Goal: Contribute content: Add original content to the website for others to see

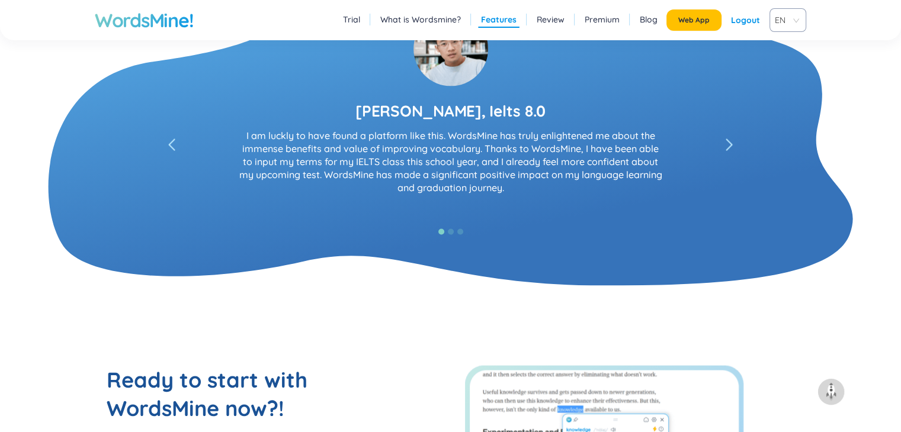
scroll to position [2489, 0]
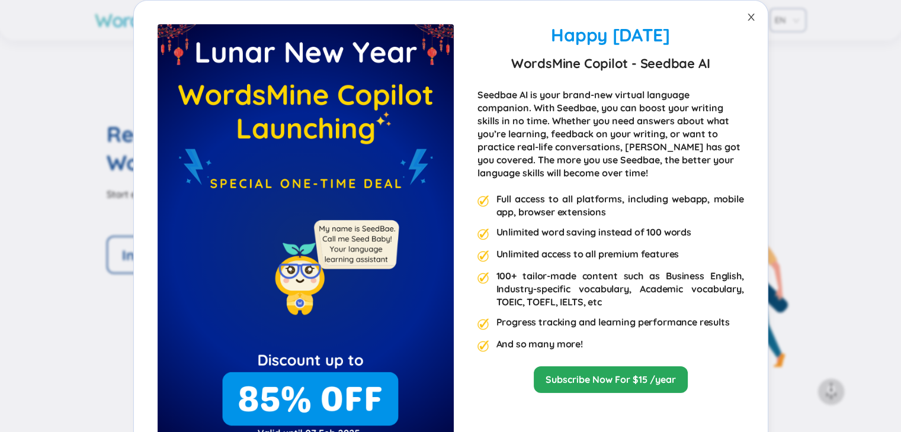
drag, startPoint x: 748, startPoint y: 17, endPoint x: 737, endPoint y: 20, distance: 11.6
click at [748, 17] on icon "close" at bounding box center [750, 16] width 9 height 9
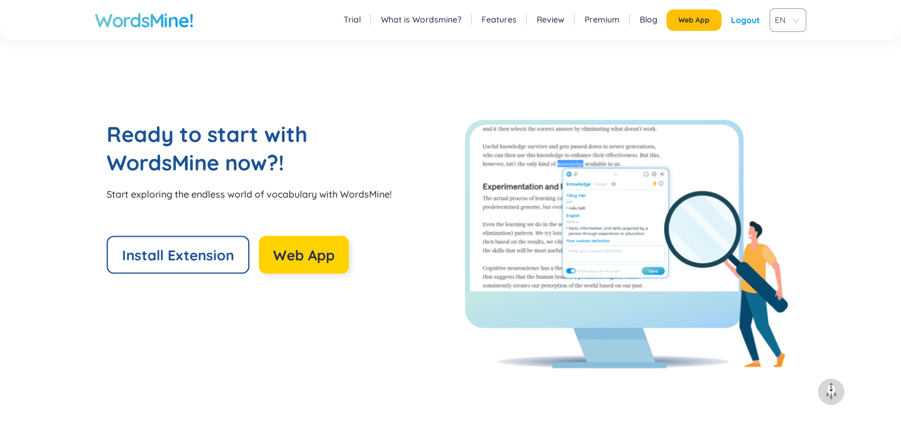
click at [291, 257] on span "Web App" at bounding box center [304, 255] width 62 height 19
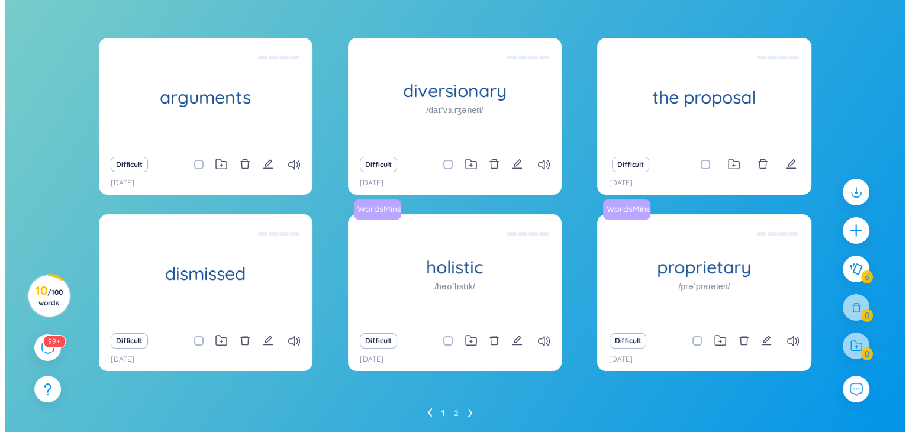
scroll to position [118, 0]
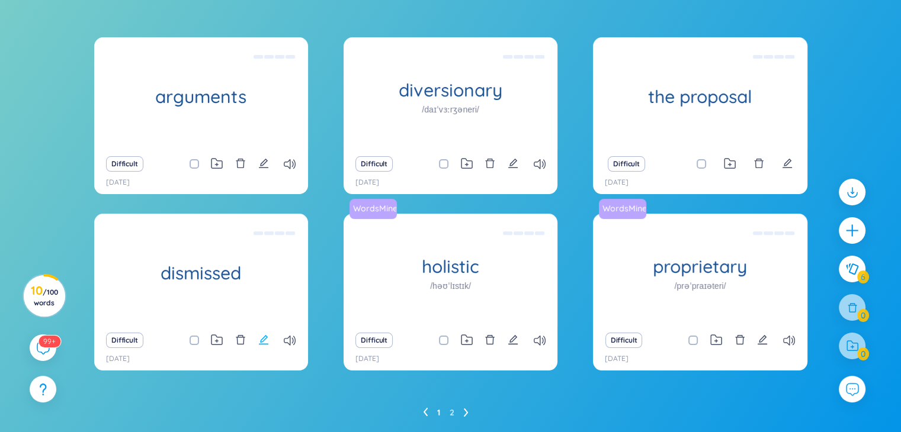
click at [261, 340] on icon "edit" at bounding box center [263, 339] width 9 height 9
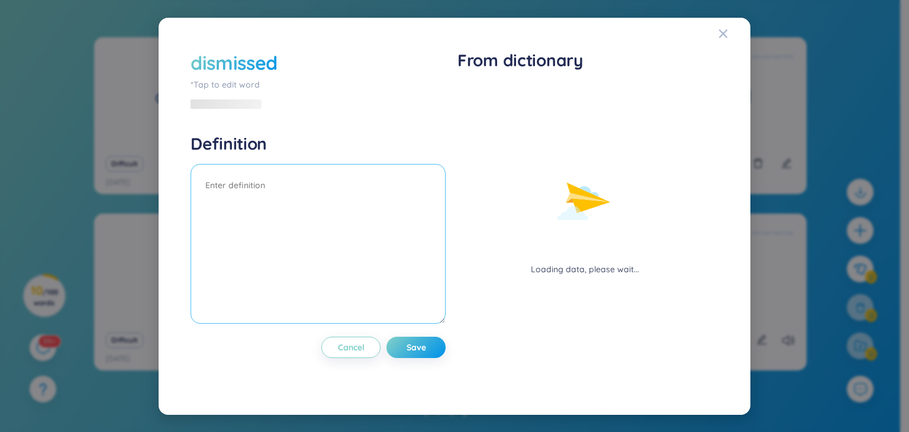
click at [358, 184] on textarea at bounding box center [318, 244] width 255 height 160
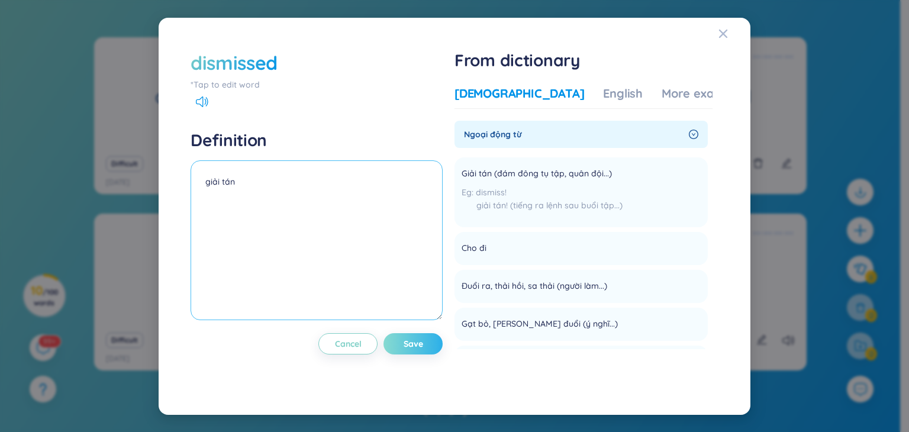
type textarea "giải tán"
click at [422, 343] on span "Save" at bounding box center [414, 344] width 20 height 12
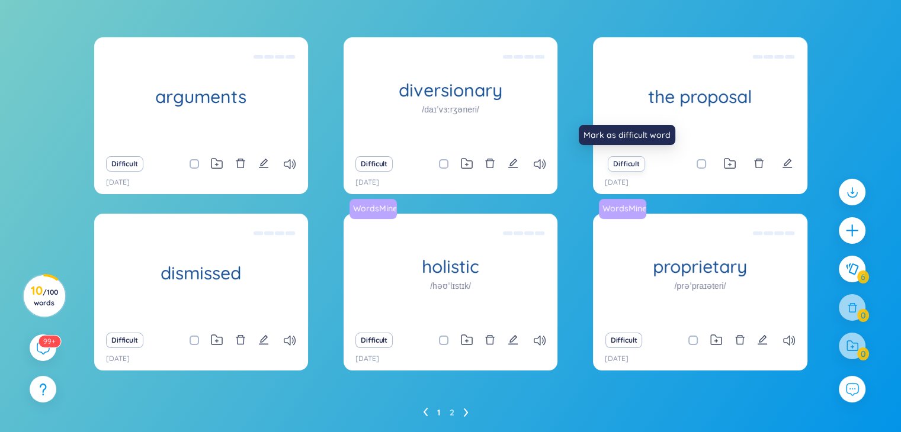
click at [636, 163] on button "Difficult" at bounding box center [625, 163] width 37 height 15
click at [779, 164] on div "Difficult" at bounding box center [700, 164] width 202 height 17
click at [784, 165] on icon "edit" at bounding box center [786, 163] width 9 height 9
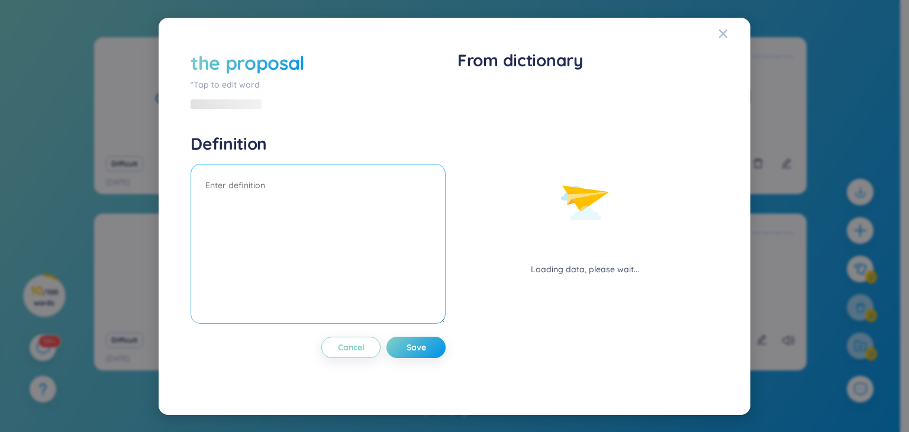
click at [403, 192] on textarea at bounding box center [318, 244] width 255 height 160
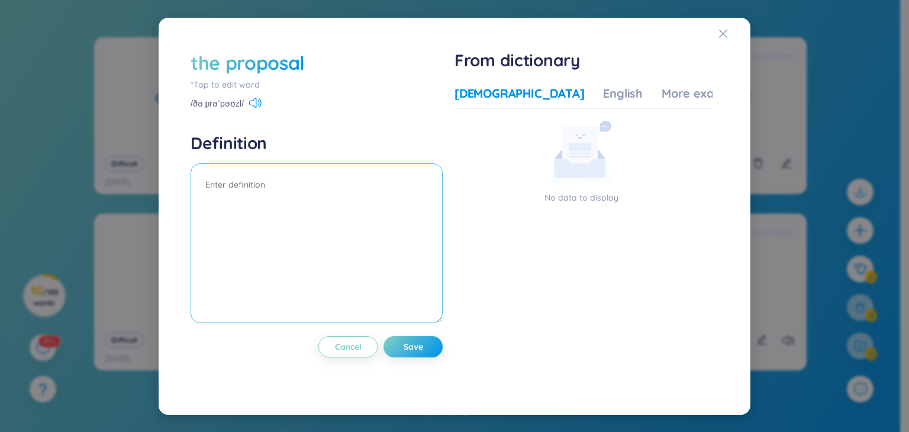
click at [308, 196] on textarea at bounding box center [317, 243] width 252 height 160
click at [249, 95] on div "the proposal *Tap to edit word /ðə prəˈpəʊzl/" at bounding box center [317, 80] width 252 height 60
click at [253, 99] on icon at bounding box center [252, 103] width 7 height 11
click at [603, 90] on div "English" at bounding box center [623, 93] width 40 height 17
click at [603, 92] on div "English" at bounding box center [623, 93] width 40 height 17
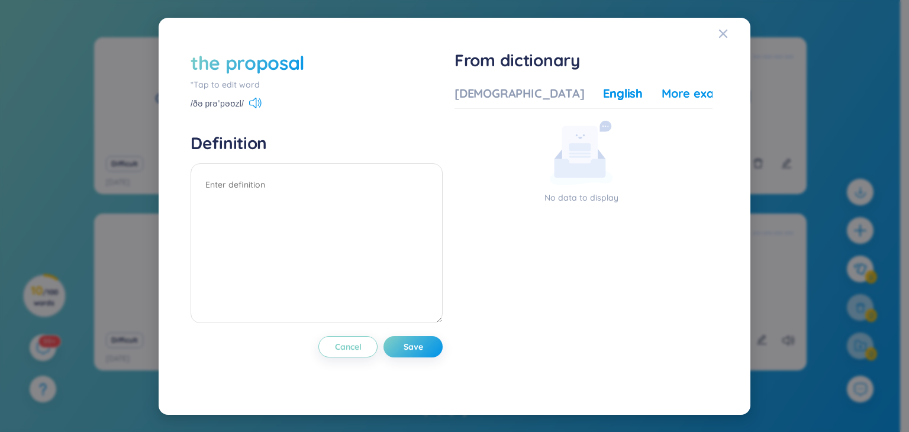
click at [662, 95] on div "More examples" at bounding box center [705, 93] width 86 height 17
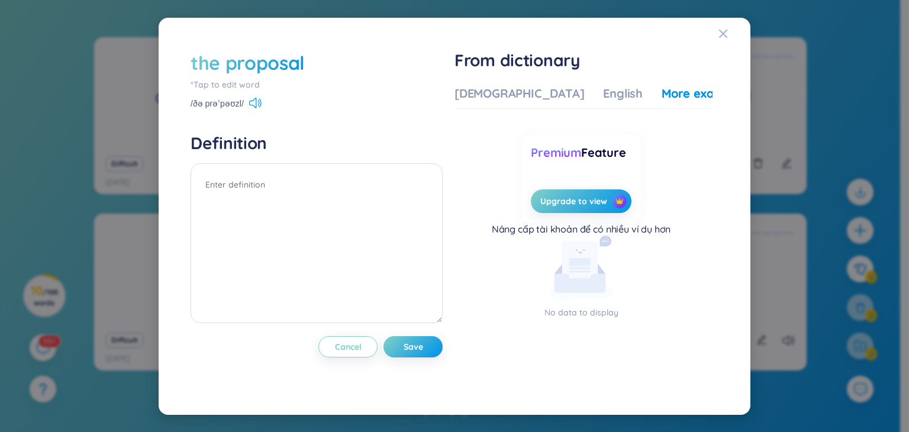
click at [226, 66] on div "the proposal" at bounding box center [248, 63] width 114 height 26
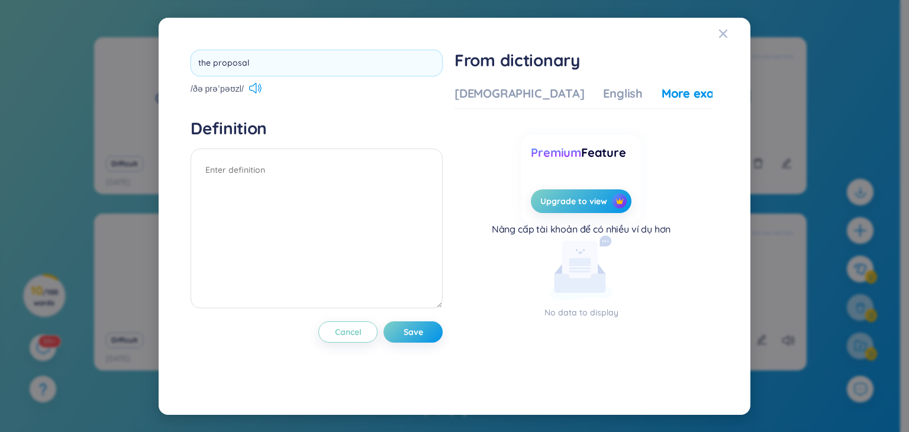
drag, startPoint x: 214, startPoint y: 65, endPoint x: 157, endPoint y: 68, distance: 56.4
click at [159, 68] on div "the proposal /ðə prəˈpəʊzl/ Definition Cancel Save From dictionary Vietnamese E…" at bounding box center [455, 216] width 592 height 397
type input "proposal"
click at [317, 166] on textarea at bounding box center [317, 229] width 252 height 160
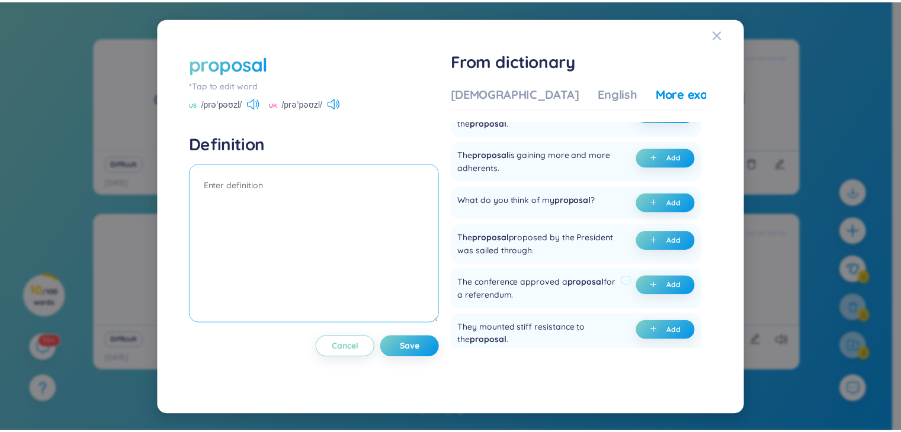
scroll to position [0, 0]
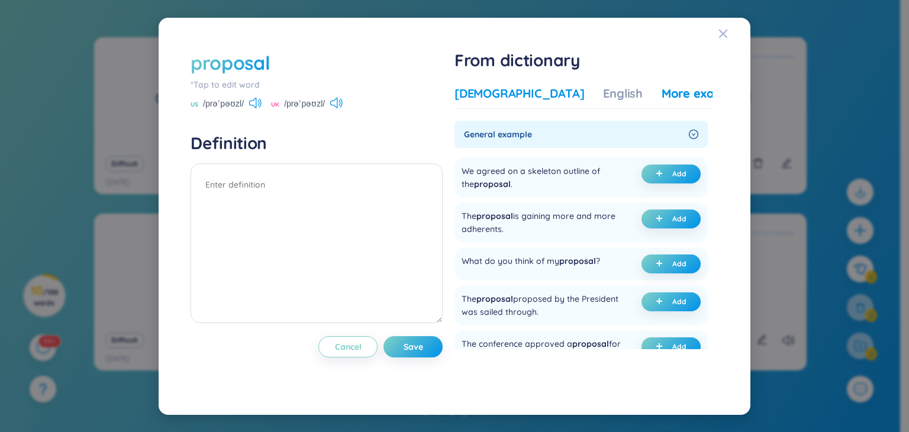
click at [495, 91] on div "[DEMOGRAPHIC_DATA]" at bounding box center [520, 93] width 130 height 17
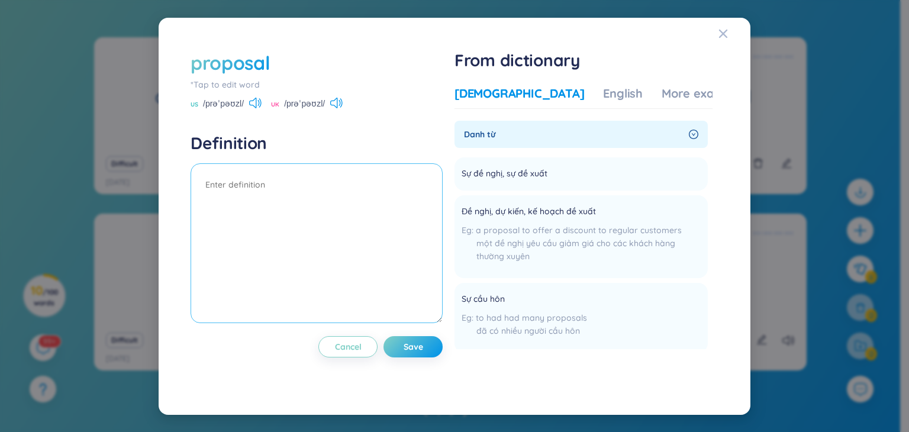
click at [239, 190] on textarea at bounding box center [317, 243] width 252 height 160
type textarea "d"
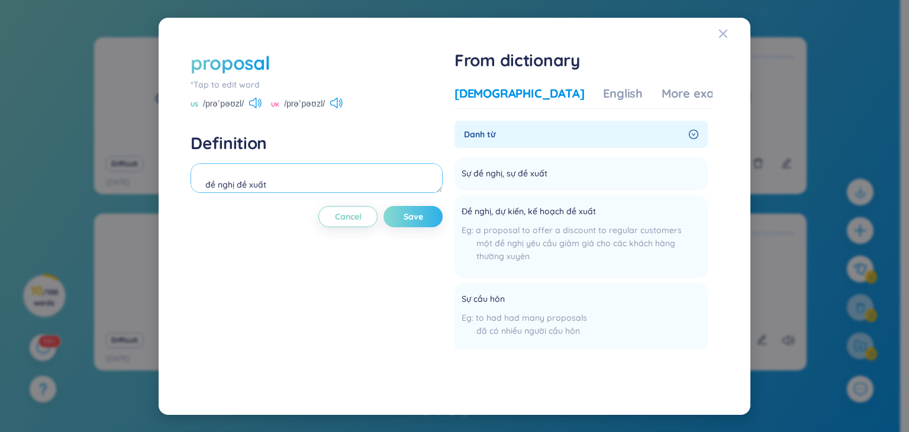
type textarea "đề nghị đề xuất"
click at [427, 214] on button "Save" at bounding box center [413, 216] width 59 height 21
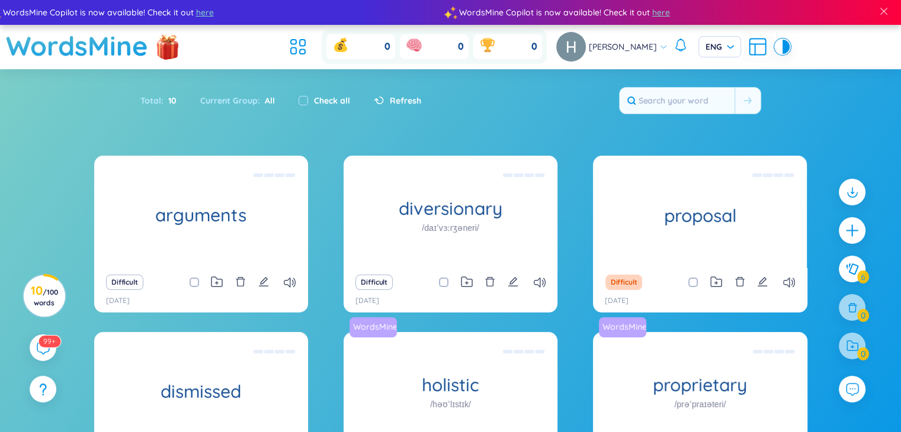
drag, startPoint x: 879, startPoint y: 236, endPoint x: 874, endPoint y: 232, distance: 6.7
click at [878, 234] on div "arguments (Definition is empty) Difficult [DATE] diversionary /daɪˈvɜːrʒəneri/ …" at bounding box center [450, 360] width 901 height 409
click at [855, 224] on icon "plus" at bounding box center [852, 231] width 17 height 17
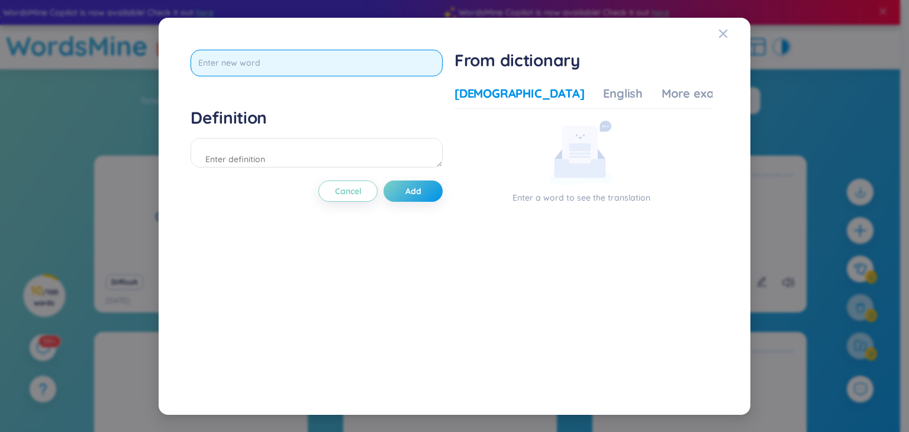
click at [316, 64] on input "text" at bounding box center [317, 63] width 252 height 27
paste input "disabilities"
type input "disabilities"
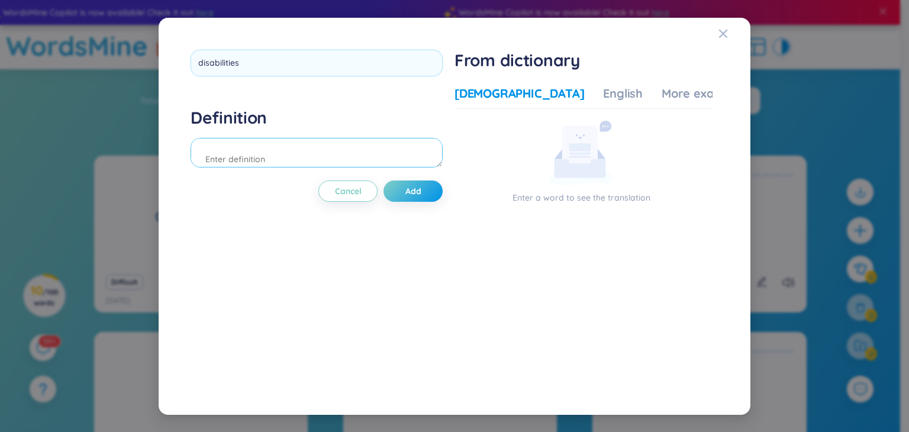
click at [262, 148] on div "Definition" at bounding box center [317, 139] width 252 height 64
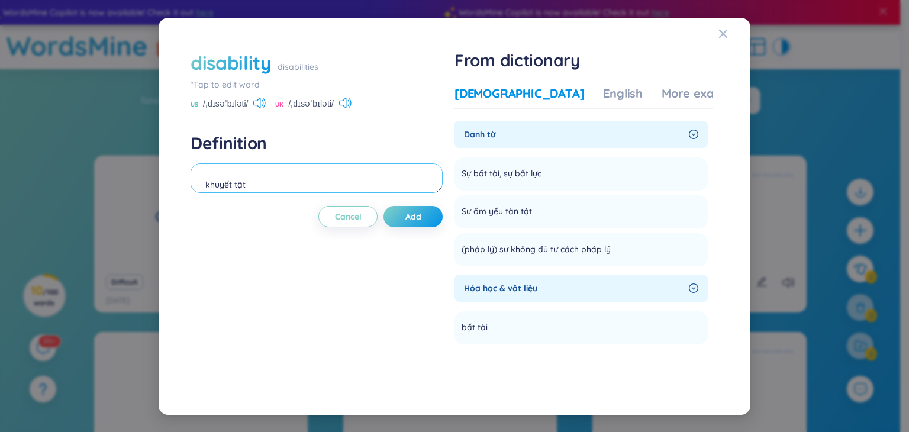
scroll to position [10, 0]
type textarea "khuyết tật bất lực"
click at [258, 107] on icon at bounding box center [259, 103] width 12 height 11
click at [263, 105] on icon at bounding box center [259, 103] width 12 height 11
click at [406, 213] on button "Add" at bounding box center [413, 216] width 59 height 21
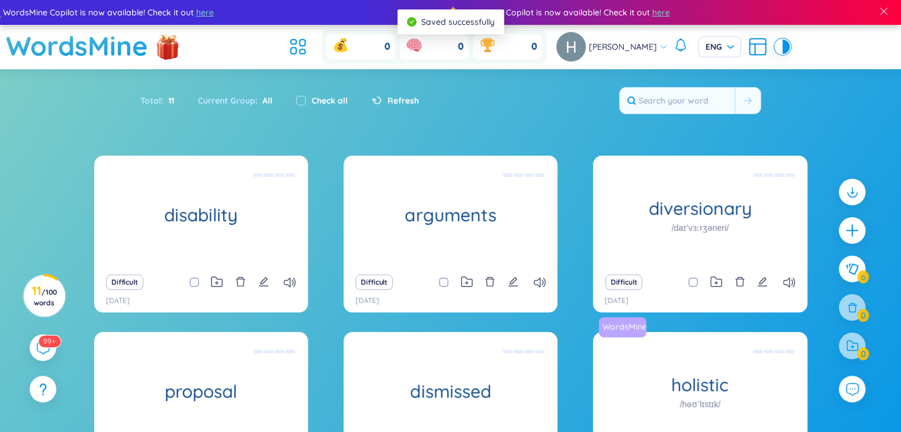
click at [848, 236] on icon "plus" at bounding box center [851, 230] width 15 height 15
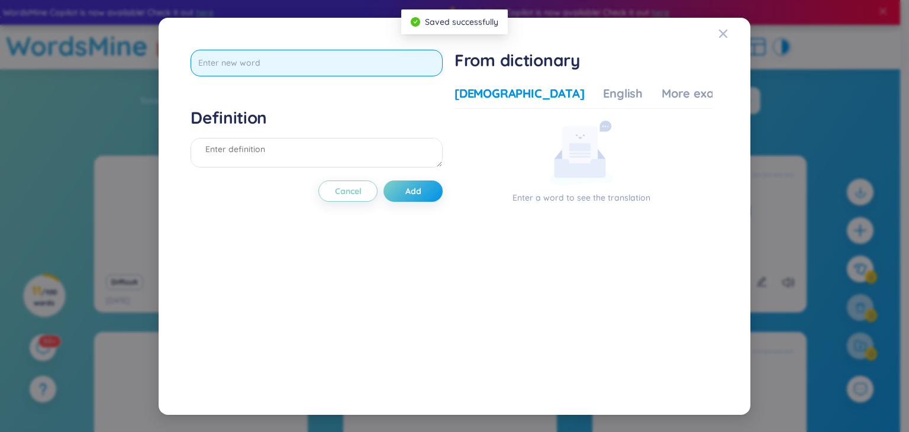
click at [300, 62] on input "text" at bounding box center [317, 63] width 252 height 27
paste input "financial"
type input "financial"
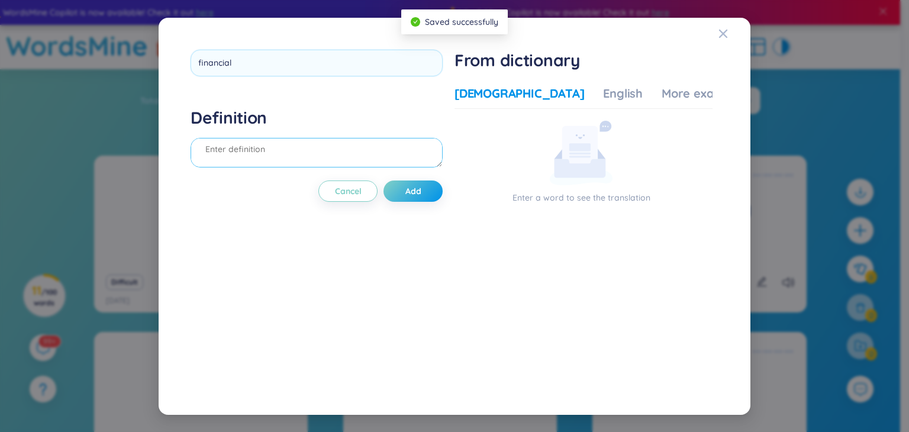
click at [255, 163] on div "Definition" at bounding box center [317, 139] width 252 height 64
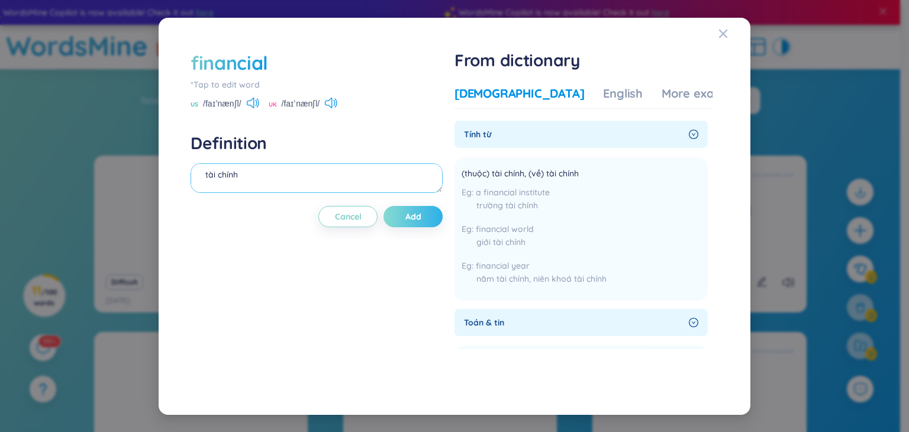
type textarea "tài chính"
click at [432, 221] on button "Add" at bounding box center [413, 216] width 59 height 21
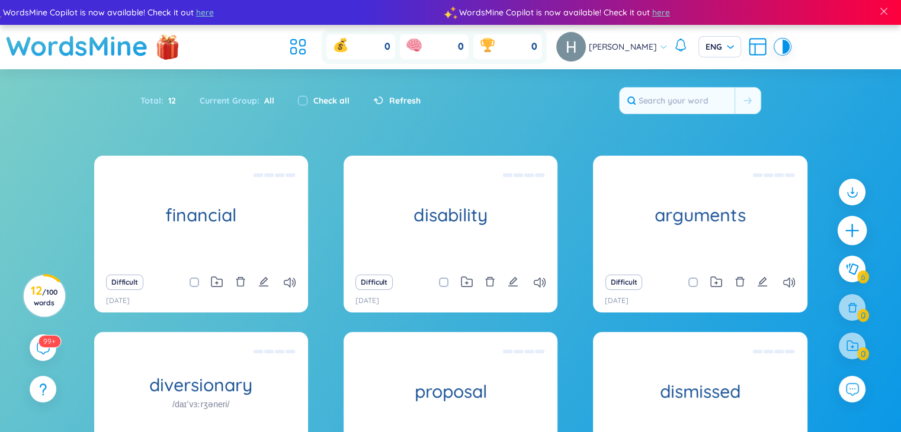
click at [845, 235] on icon "plus" at bounding box center [852, 231] width 17 height 17
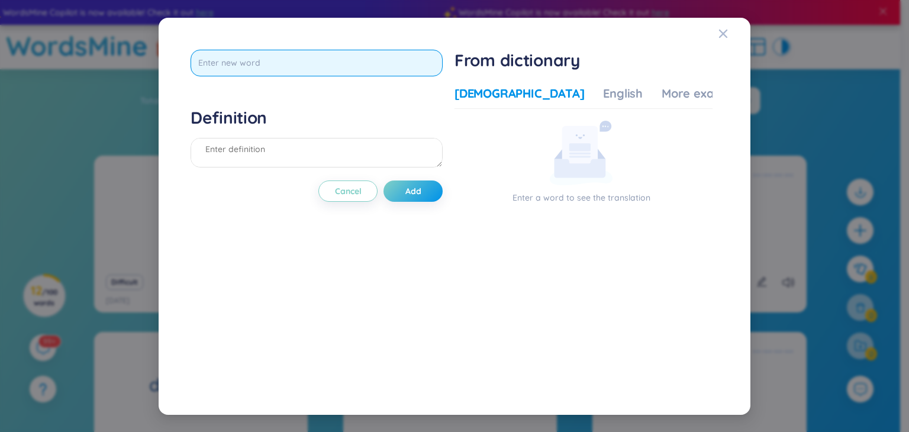
click at [279, 63] on input "text" at bounding box center [317, 63] width 252 height 27
paste input "assistance"
type input "assistance"
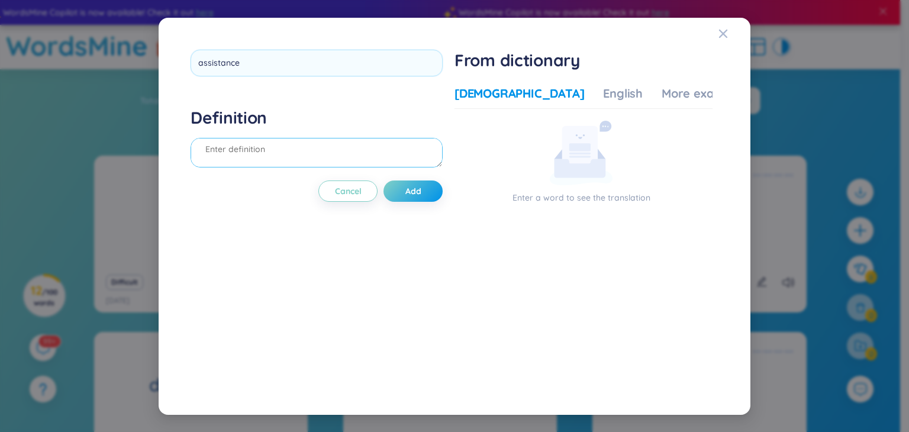
click at [267, 147] on div "Definition" at bounding box center [317, 139] width 252 height 64
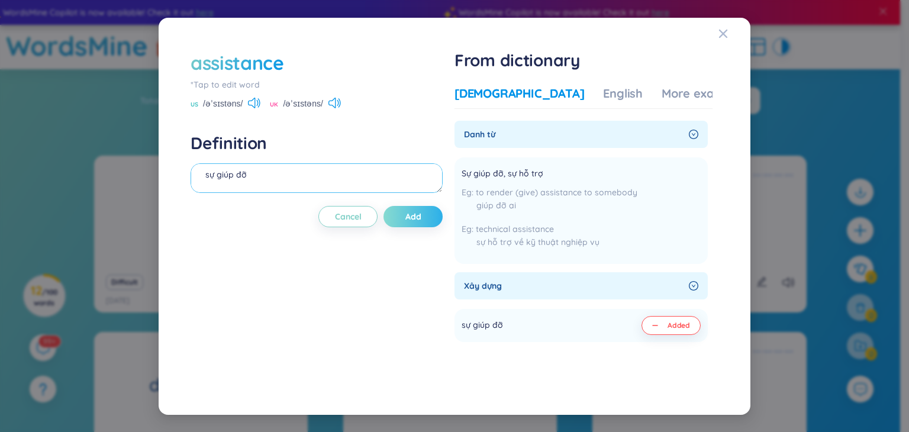
type textarea "sự giúp đỡ"
click at [422, 214] on span "Add" at bounding box center [414, 217] width 16 height 12
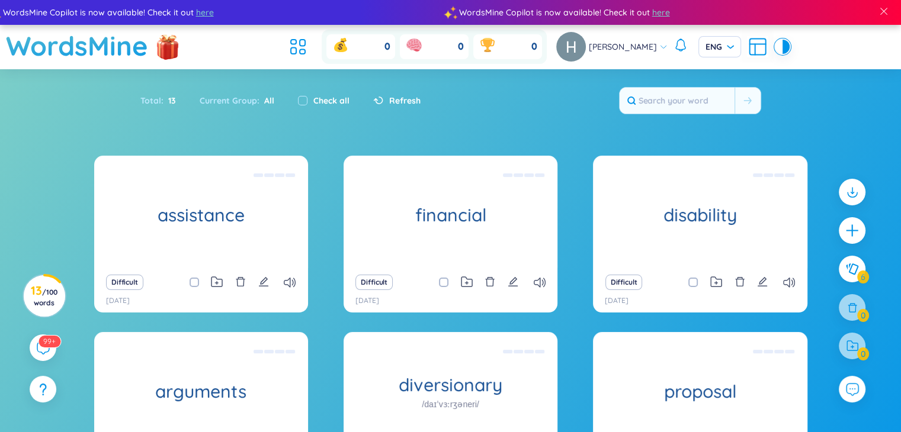
click at [835, 223] on div at bounding box center [851, 275] width 38 height 204
click at [842, 222] on div at bounding box center [852, 231] width 30 height 30
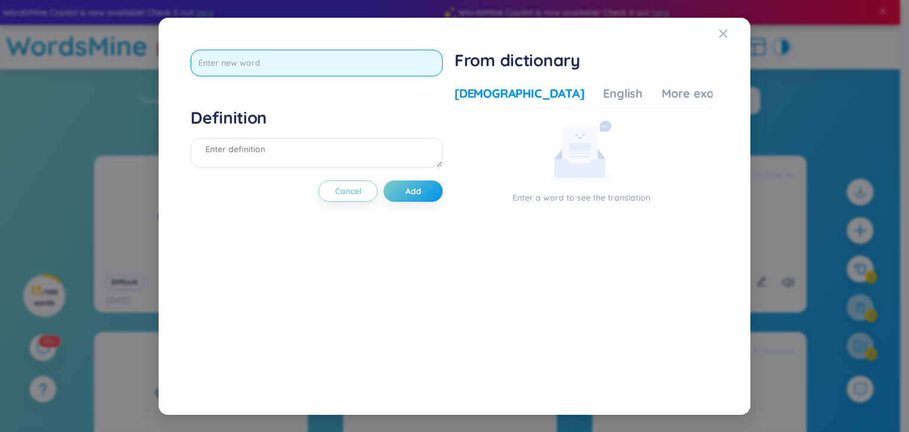
click at [261, 69] on input "text" at bounding box center [317, 63] width 252 height 27
paste input "management"
type input "management"
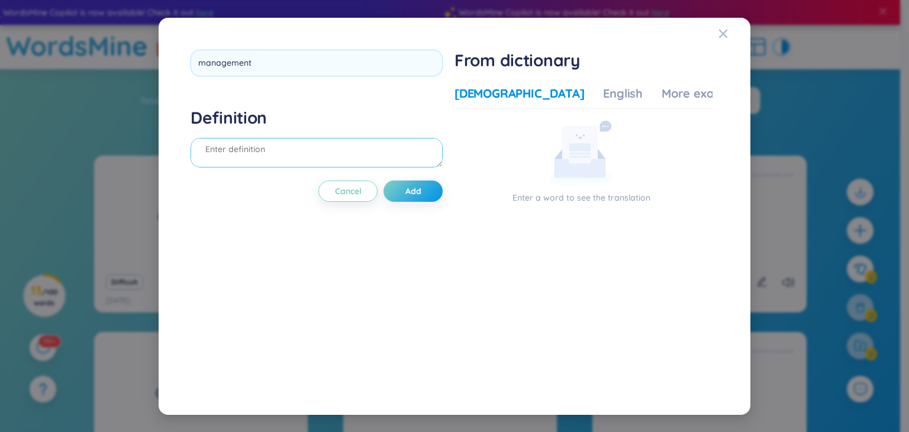
click at [261, 150] on div "Definition" at bounding box center [317, 139] width 252 height 64
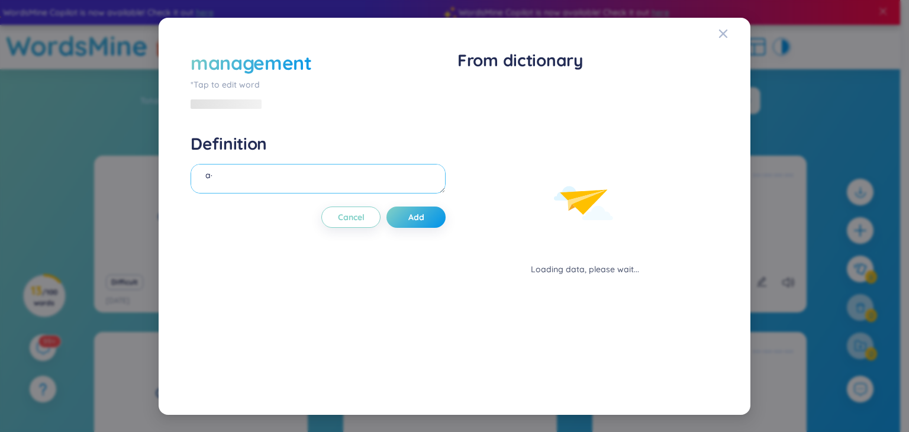
type textarea "a"
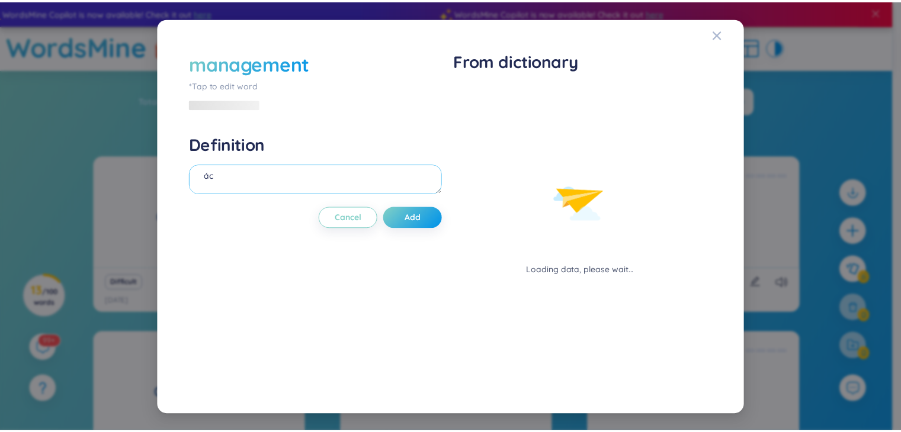
scroll to position [0, 0]
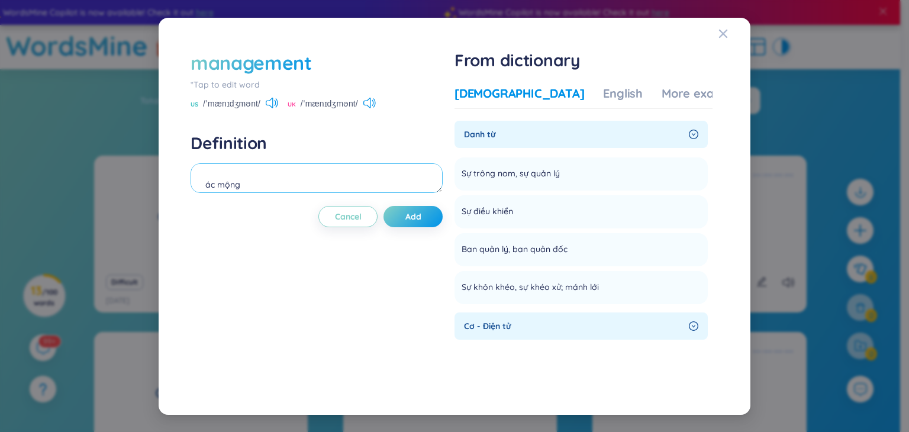
type textarea "ác mộng"
drag, startPoint x: 307, startPoint y: 126, endPoint x: 269, endPoint y: 252, distance: 131.7
click at [269, 252] on div "management *Tap to edit word US /ˈmænɪdʒmənt/ [GEOGRAPHIC_DATA] /ˈmænɪdʒmənt/ D…" at bounding box center [317, 216] width 252 height 333
click at [426, 223] on button "Add" at bounding box center [413, 216] width 59 height 21
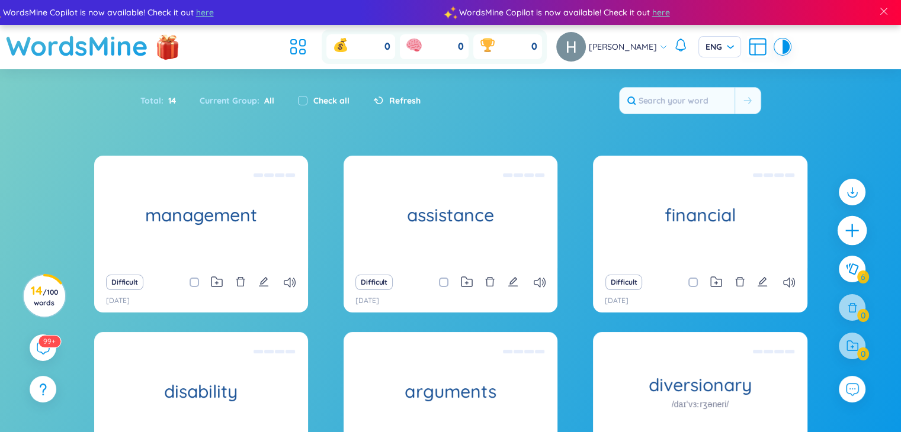
click at [840, 228] on div at bounding box center [852, 231] width 30 height 30
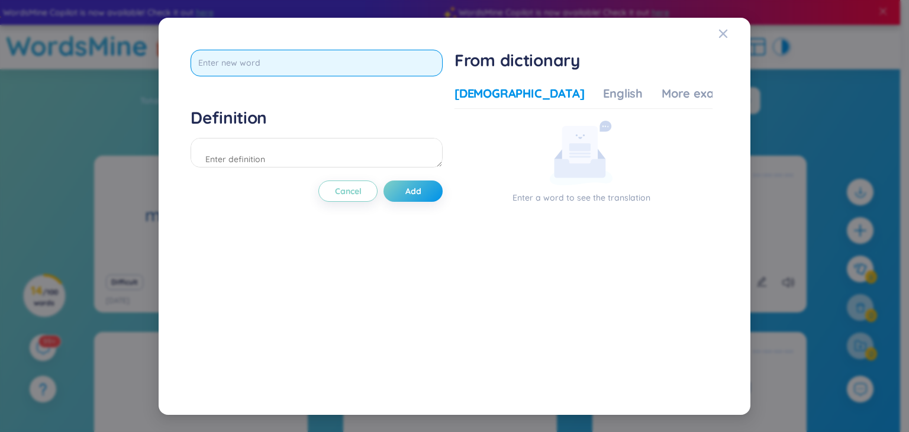
click at [289, 75] on input "text" at bounding box center [317, 63] width 252 height 27
paste input "instead"
type input "instead"
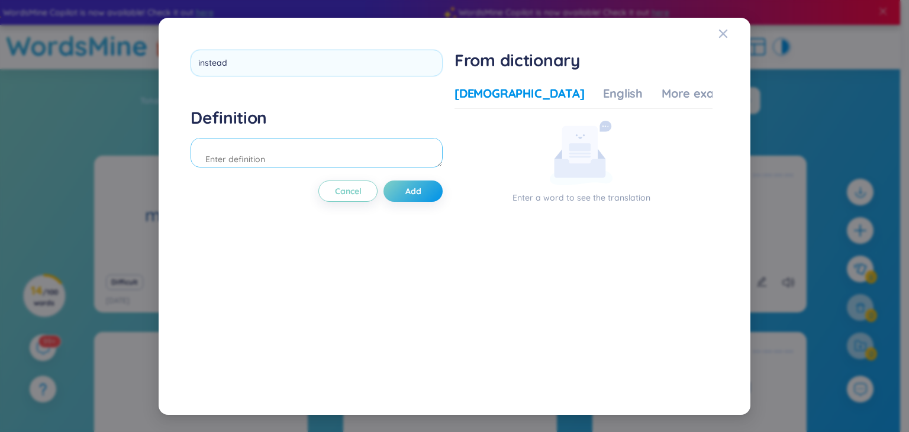
click at [252, 162] on div "Definition" at bounding box center [317, 139] width 252 height 64
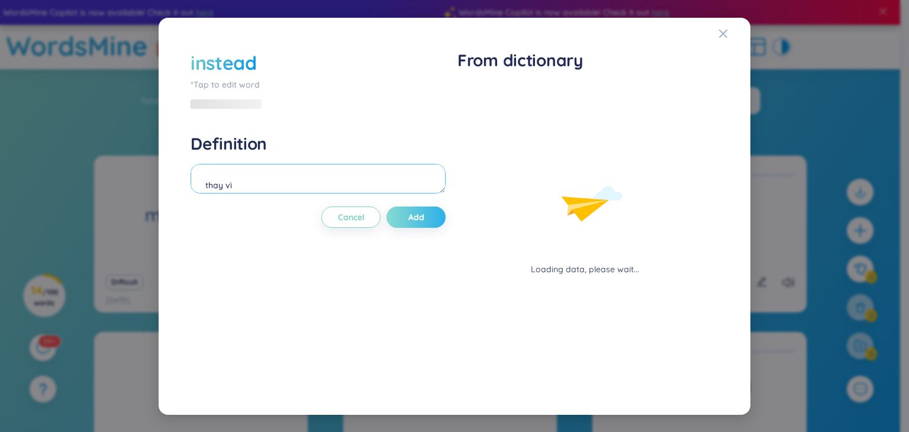
type textarea "thay vì"
click at [407, 214] on button "Add" at bounding box center [416, 217] width 59 height 21
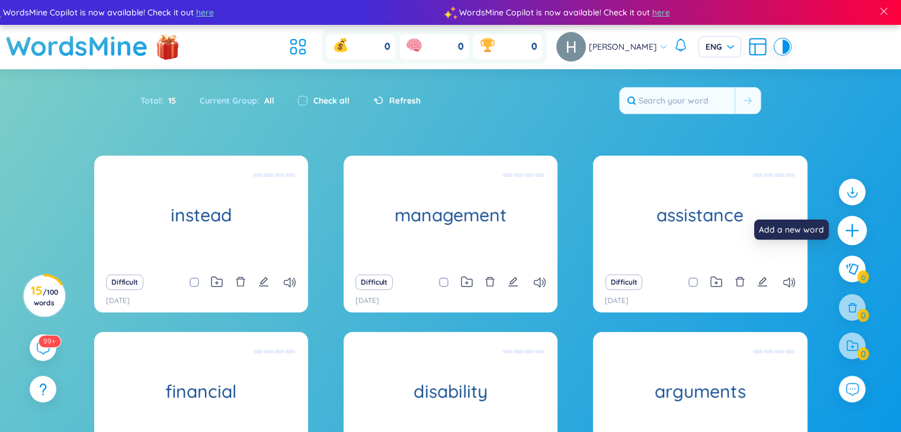
click at [862, 230] on div at bounding box center [852, 231] width 30 height 30
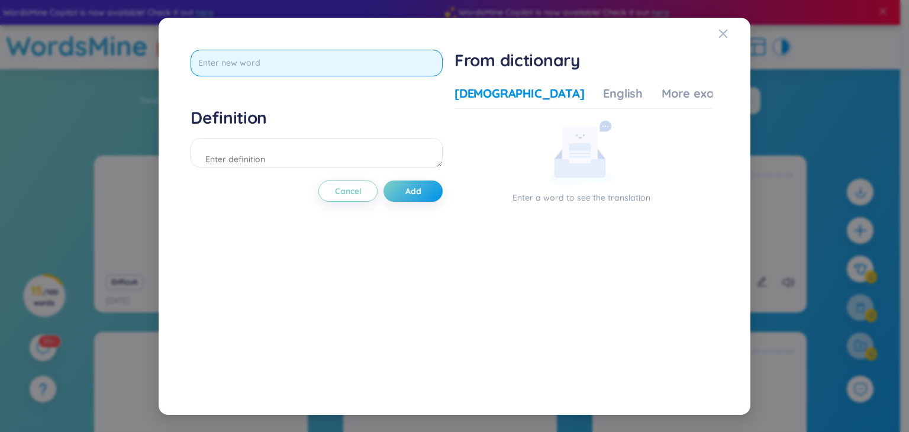
click at [266, 71] on input "text" at bounding box center [317, 63] width 252 height 27
paste input "discipline"
type input "discipline"
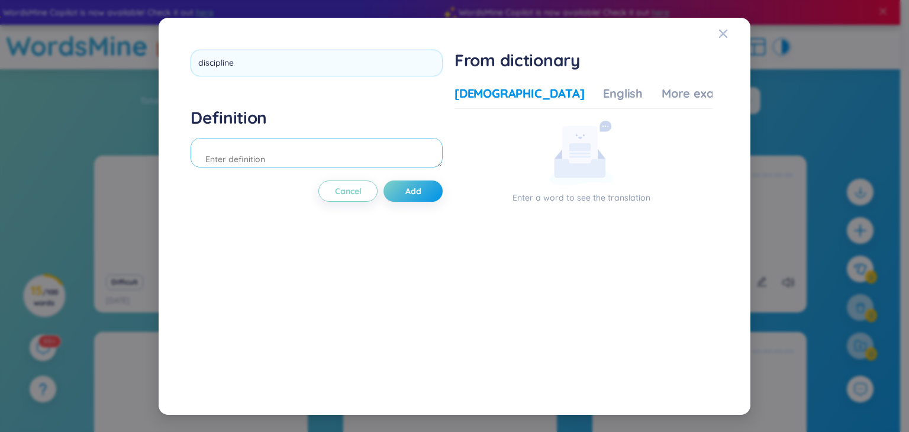
click at [252, 157] on div "Definition" at bounding box center [317, 139] width 252 height 64
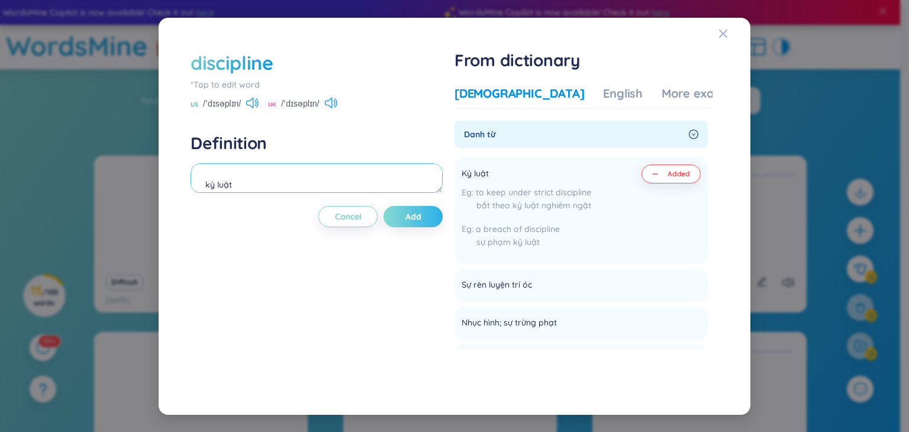
type textarea "kỷ luật"
click at [405, 215] on button "Add" at bounding box center [413, 216] width 59 height 21
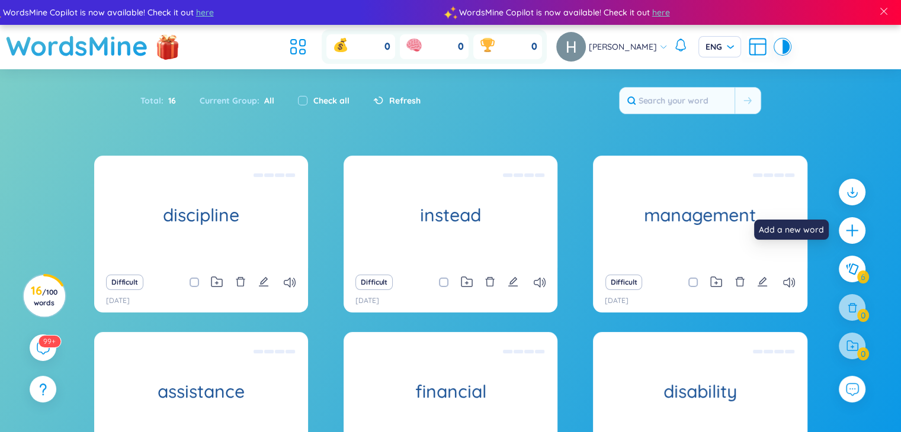
click at [858, 240] on div at bounding box center [851, 230] width 27 height 27
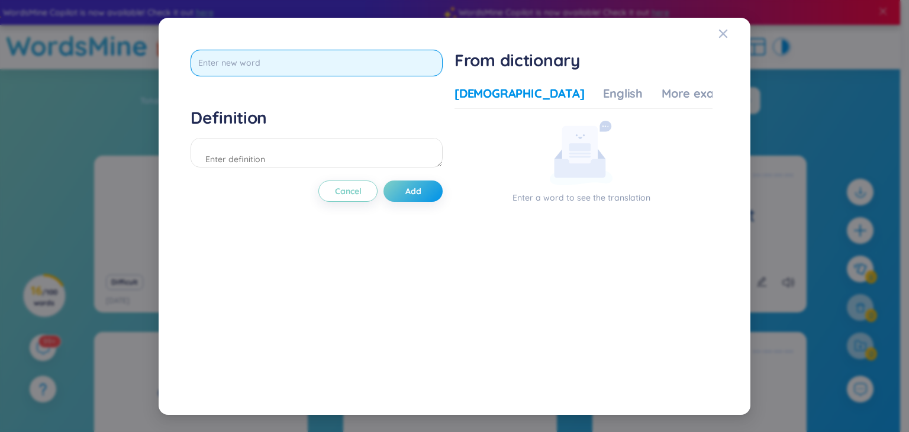
click at [306, 71] on input "text" at bounding box center [317, 63] width 252 height 27
type input "clever"
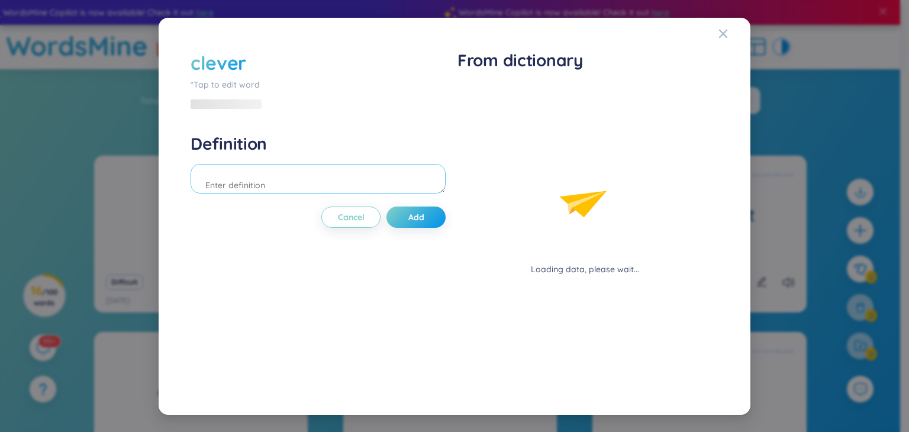
click at [249, 164] on textarea at bounding box center [318, 179] width 255 height 30
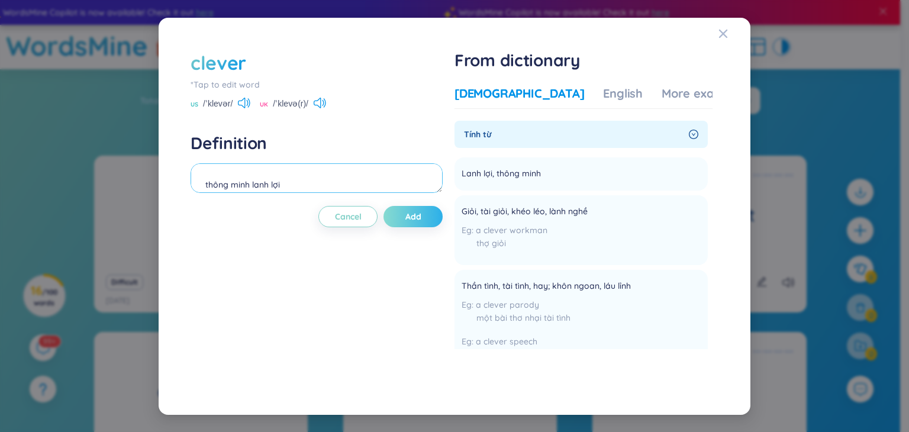
type textarea "thông minh lanh lợi"
click at [417, 220] on span "Add" at bounding box center [414, 217] width 16 height 12
